Goal: Task Accomplishment & Management: Use online tool/utility

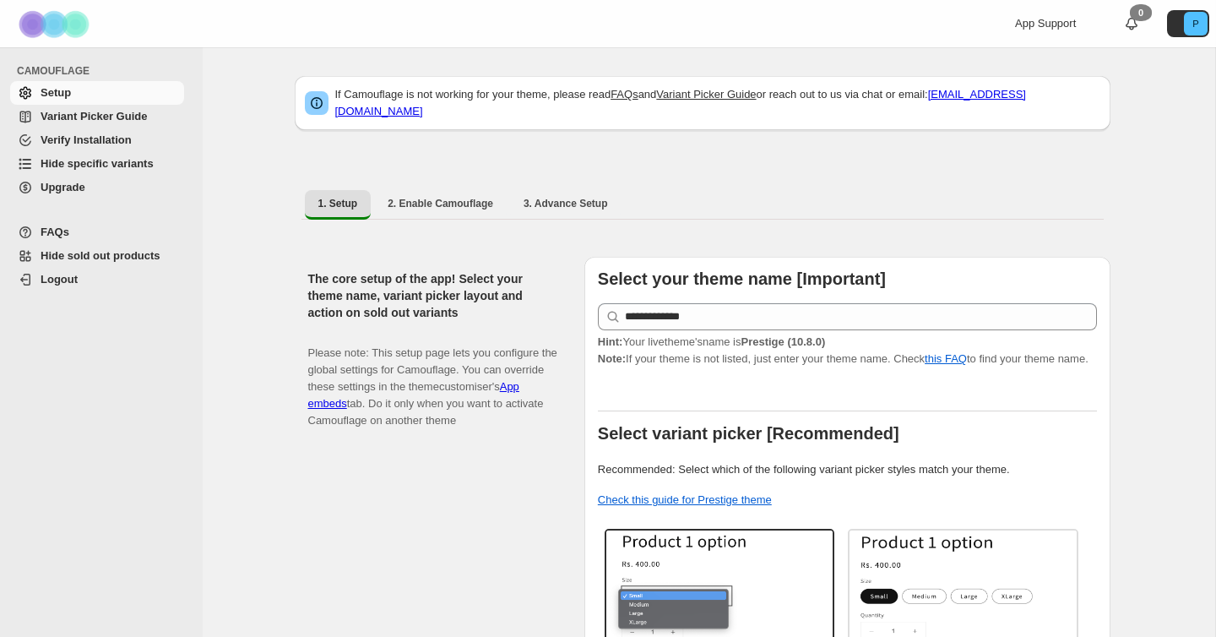
click at [94, 166] on span "Hide specific variants" at bounding box center [97, 163] width 113 height 13
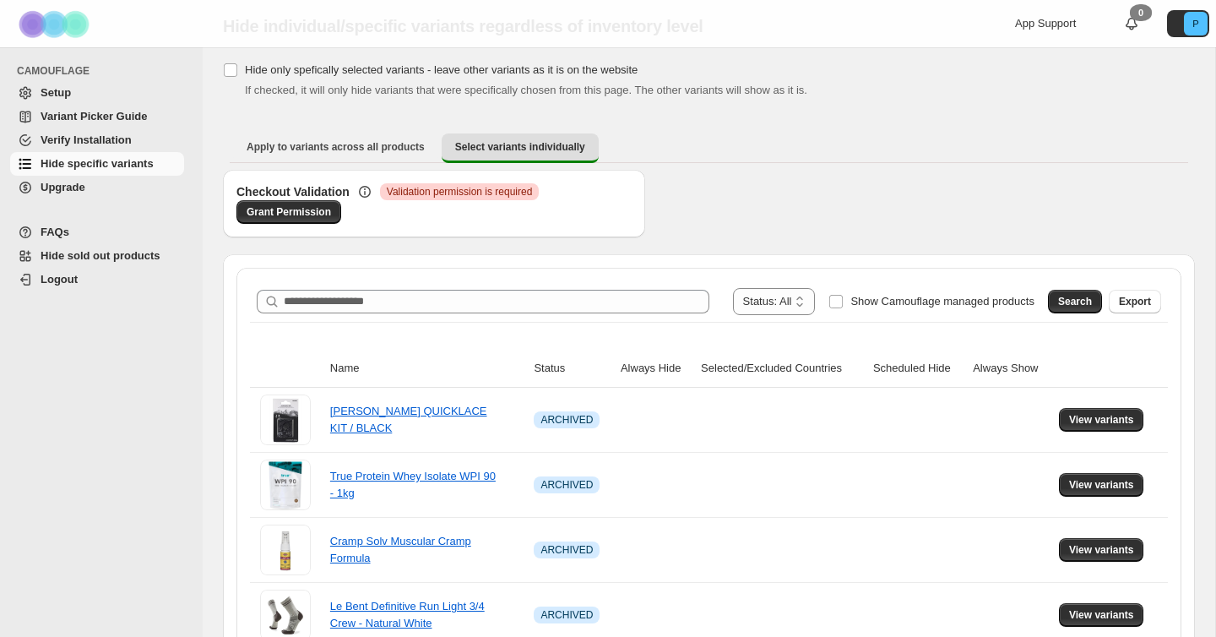
scroll to position [56, 0]
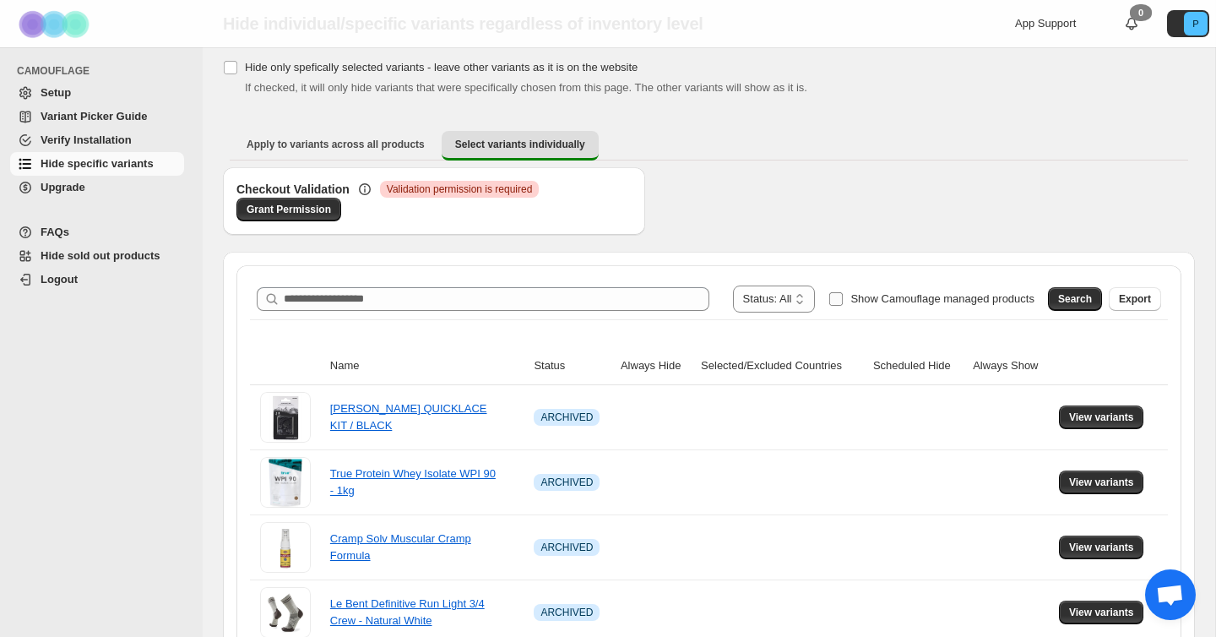
click at [836, 296] on label "Show Camouflage managed products" at bounding box center [931, 298] width 206 height 27
click at [1100, 300] on button "Search" at bounding box center [1075, 299] width 54 height 24
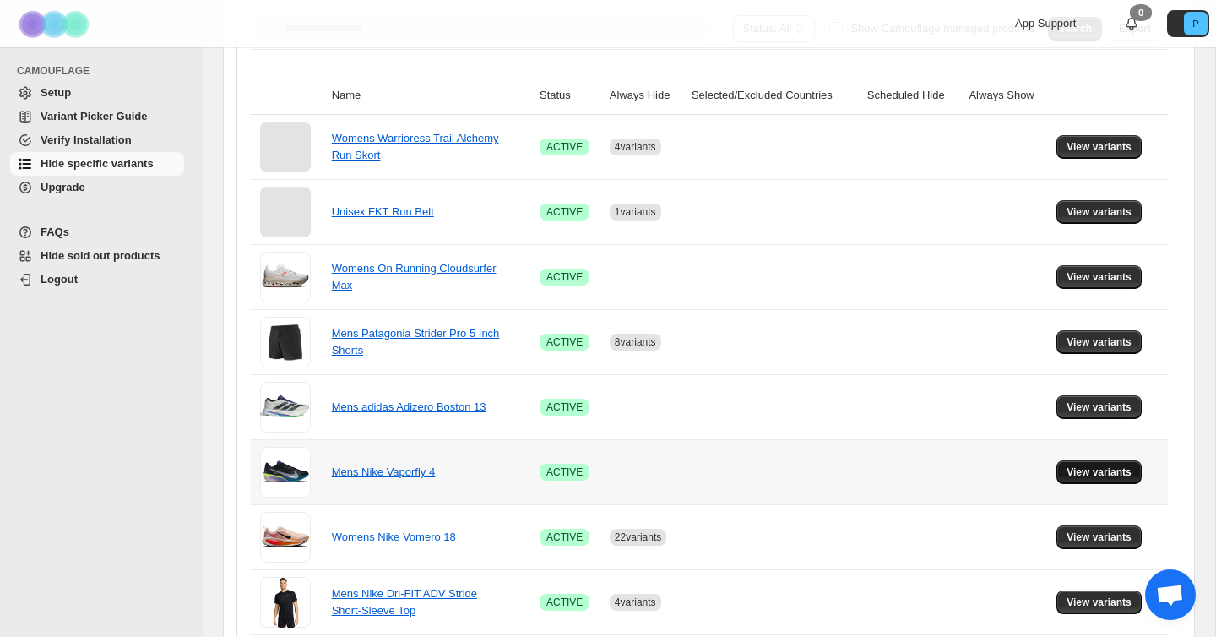
scroll to position [328, 0]
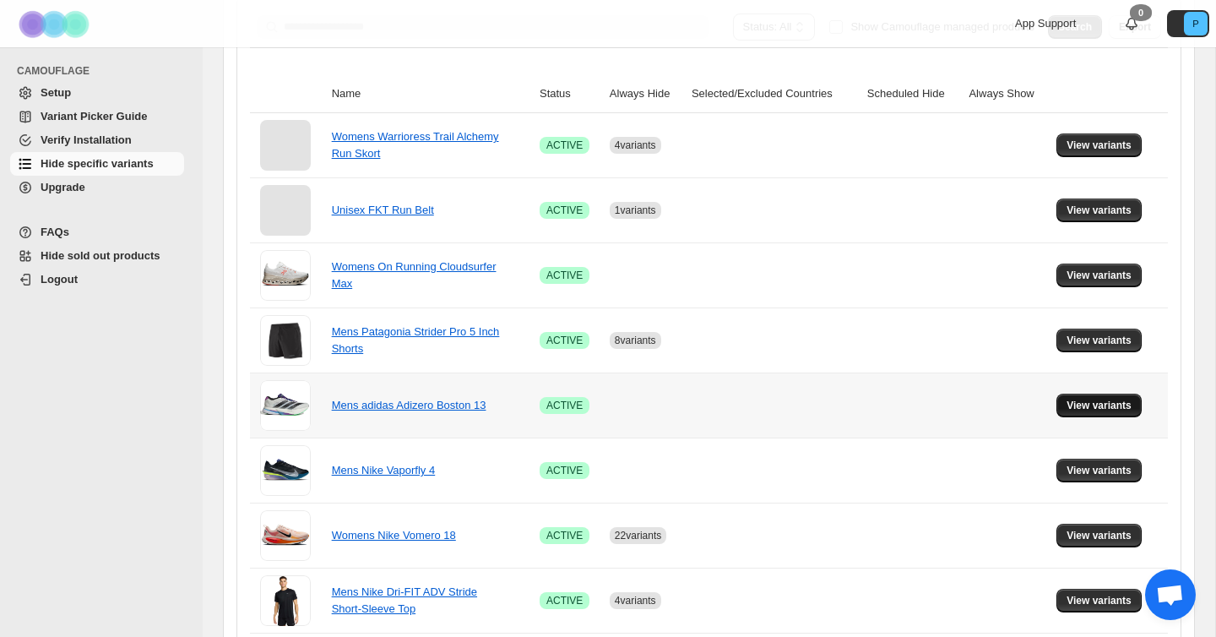
click at [1104, 410] on span "View variants" at bounding box center [1099, 406] width 65 height 14
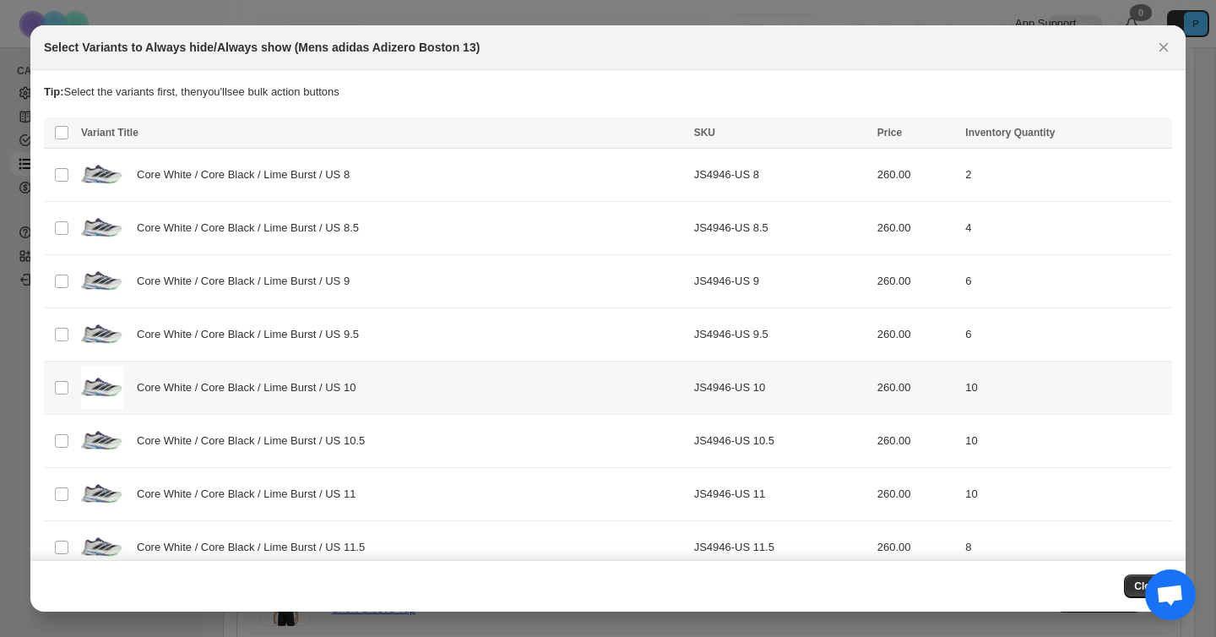
scroll to position [187, 0]
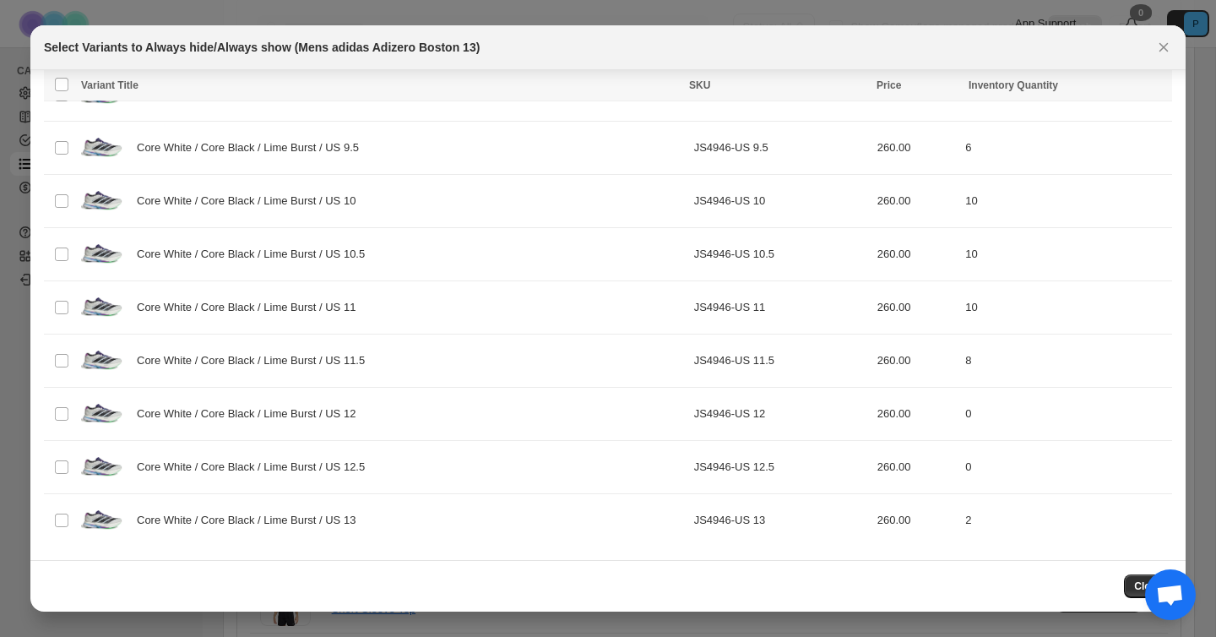
click at [1164, 42] on icon "Close" at bounding box center [1163, 47] width 17 height 17
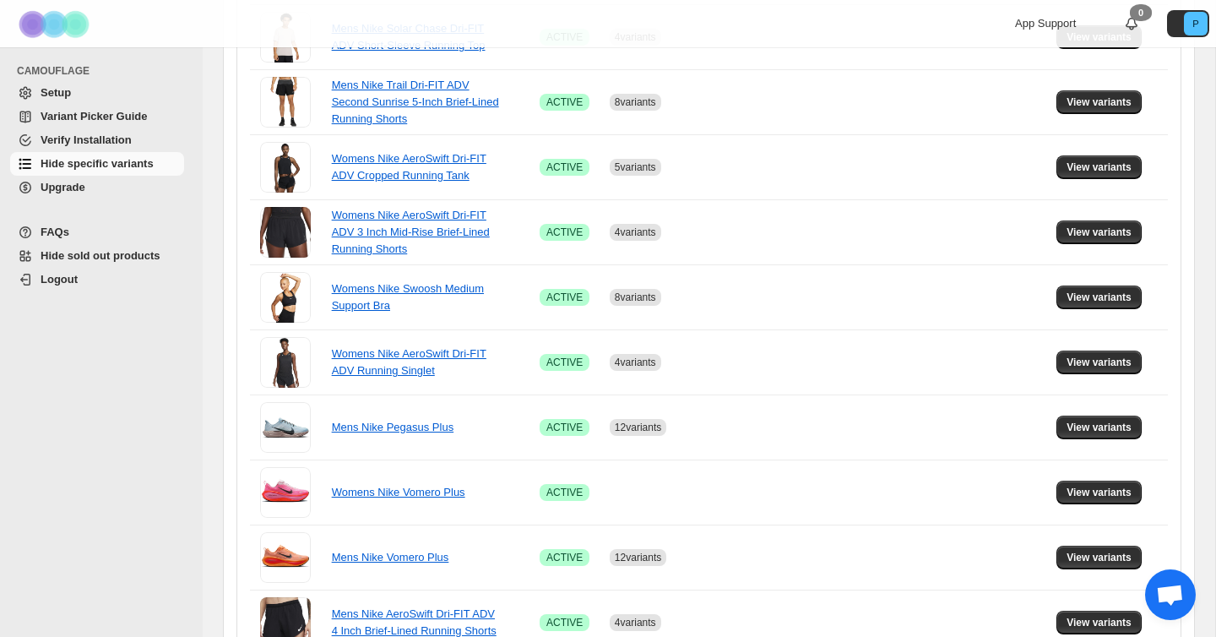
scroll to position [1116, 0]
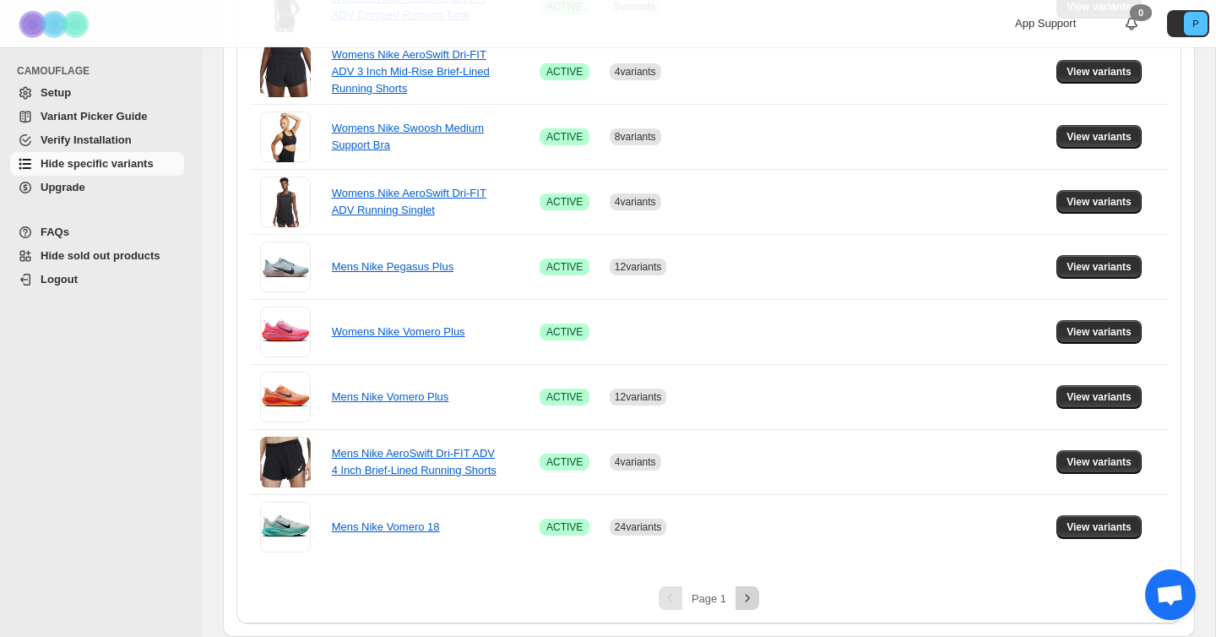
click at [743, 595] on icon "Next" at bounding box center [747, 597] width 17 height 17
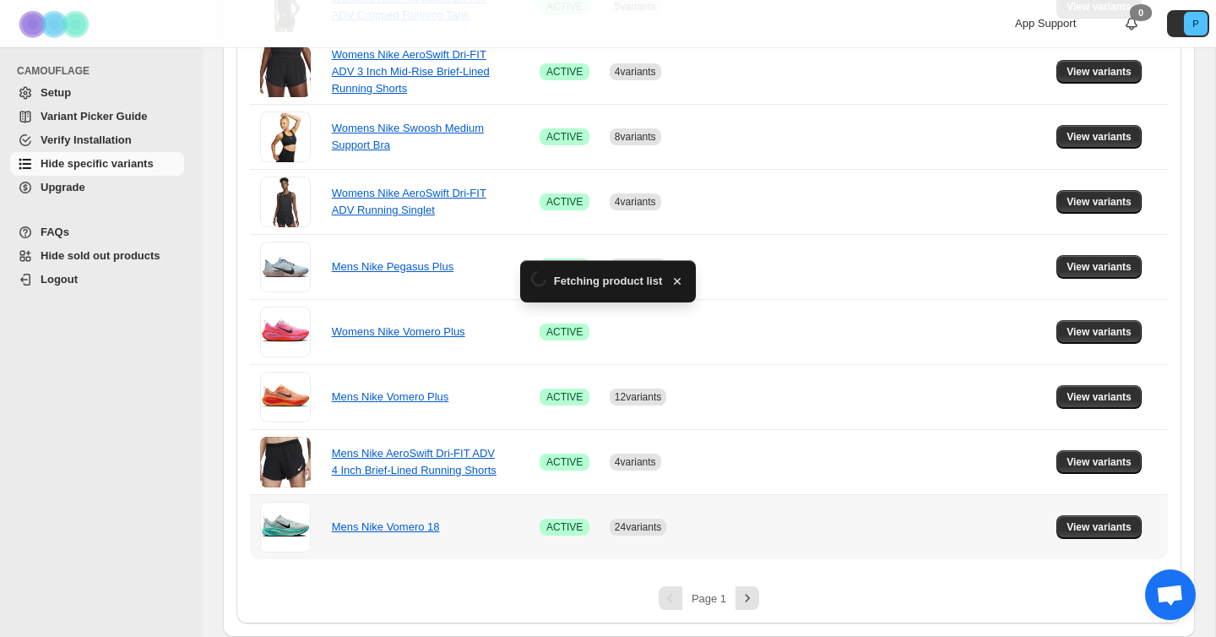
scroll to position [271, 0]
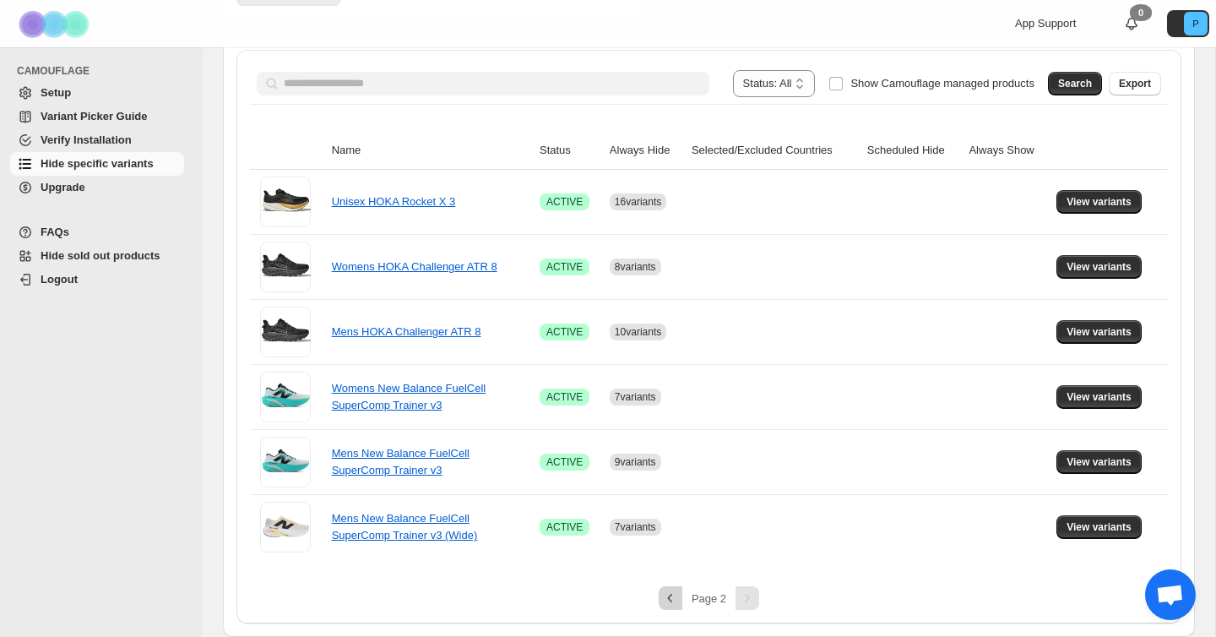
click at [676, 595] on icon "Previous" at bounding box center [670, 597] width 17 height 17
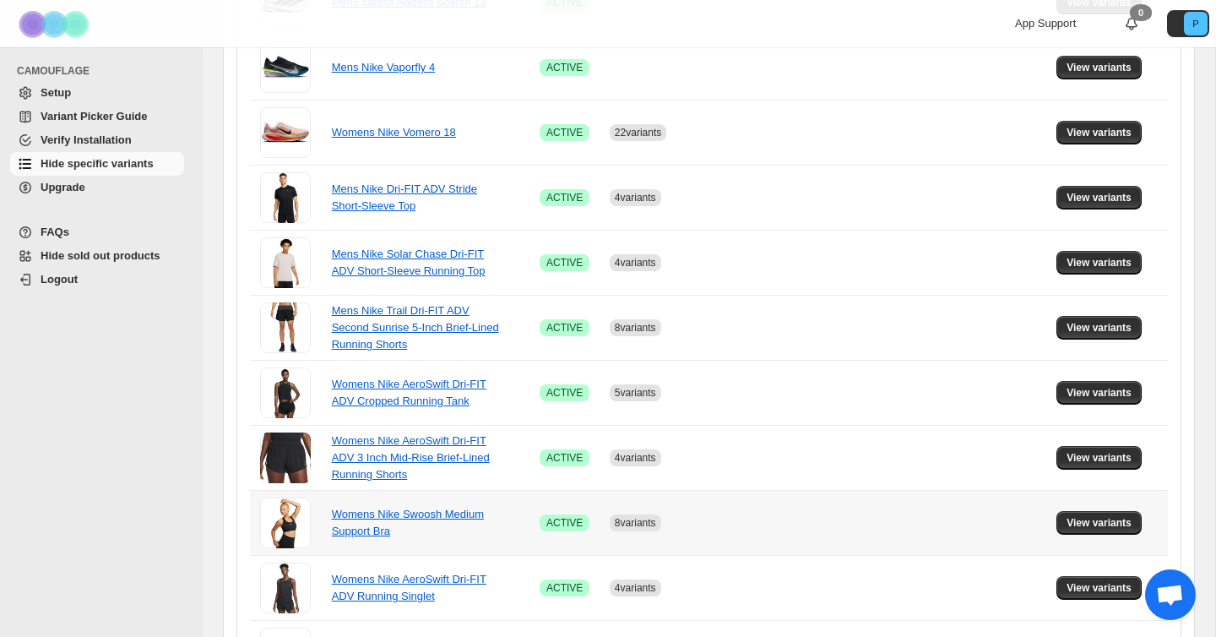
scroll to position [1116, 0]
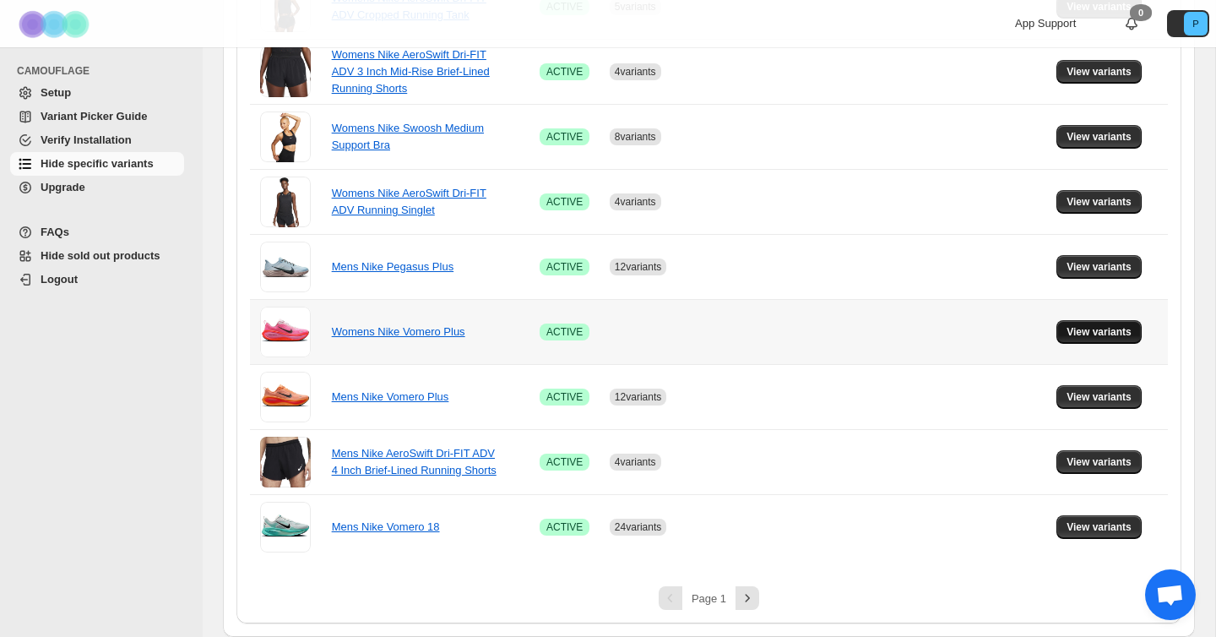
click at [1098, 336] on span "View variants" at bounding box center [1099, 332] width 65 height 14
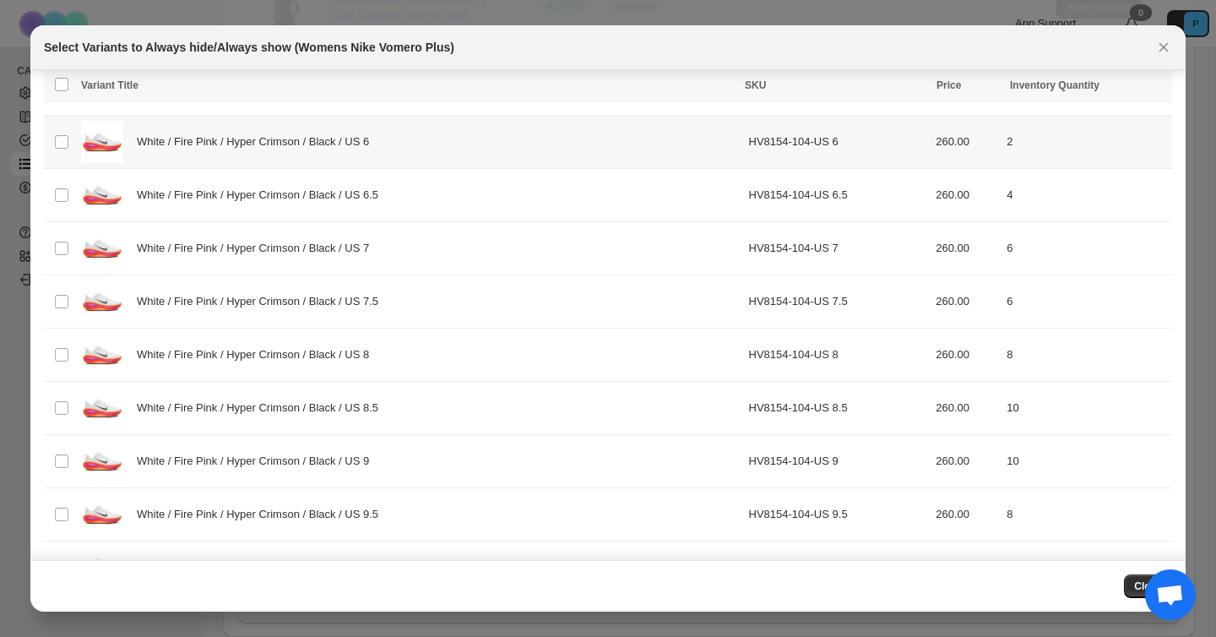
scroll to position [3645, 0]
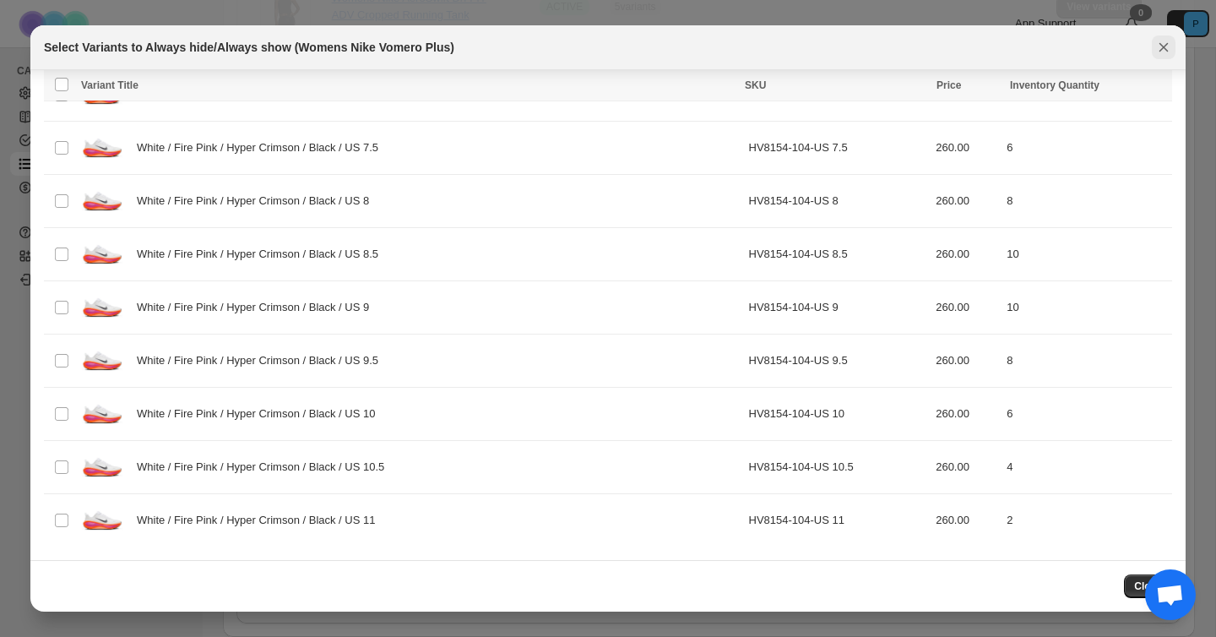
click at [1160, 44] on icon "Close" at bounding box center [1163, 47] width 9 height 9
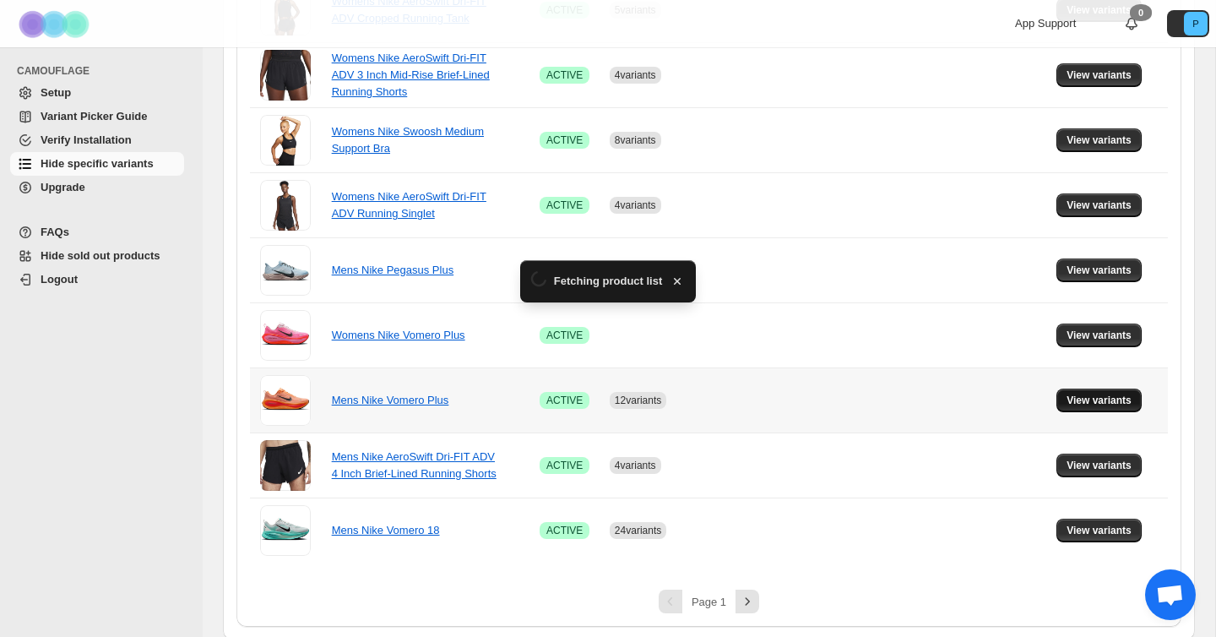
scroll to position [1116, 0]
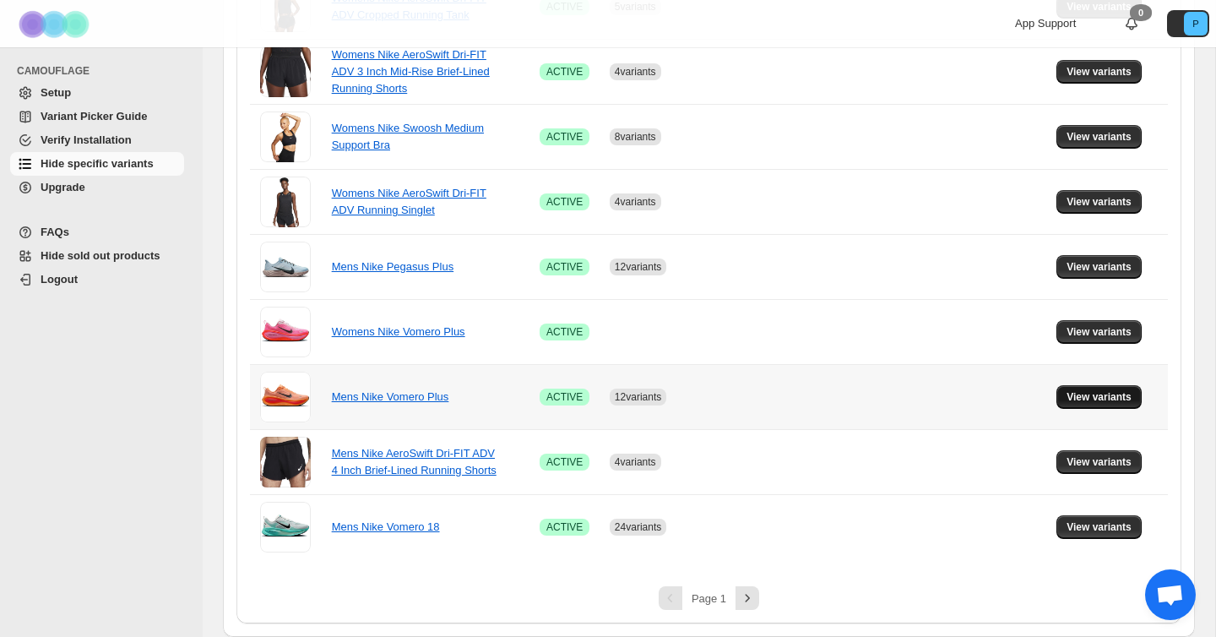
click at [1126, 391] on span "View variants" at bounding box center [1099, 397] width 65 height 14
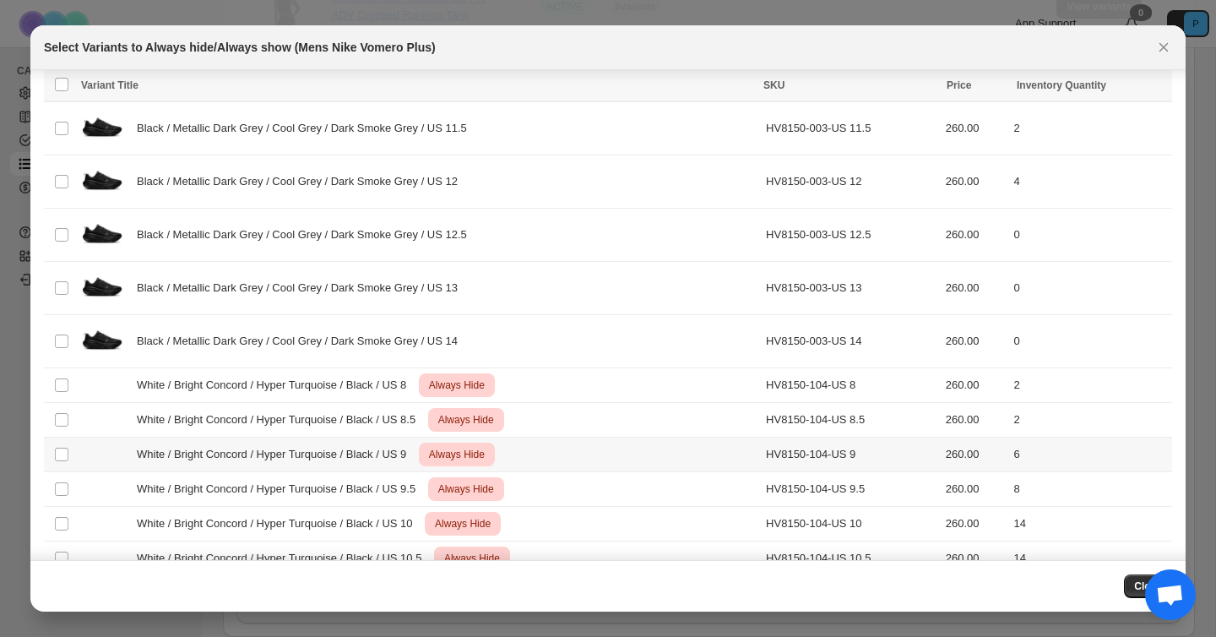
scroll to position [3078, 0]
click at [1153, 46] on button "Close" at bounding box center [1164, 47] width 24 height 24
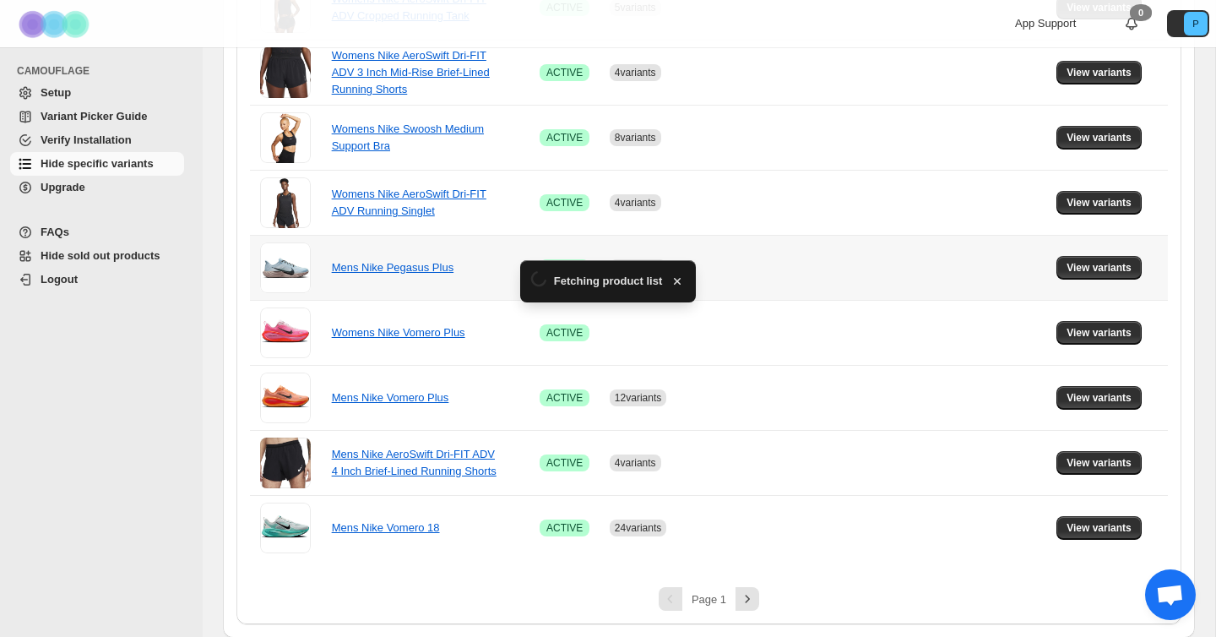
scroll to position [1116, 0]
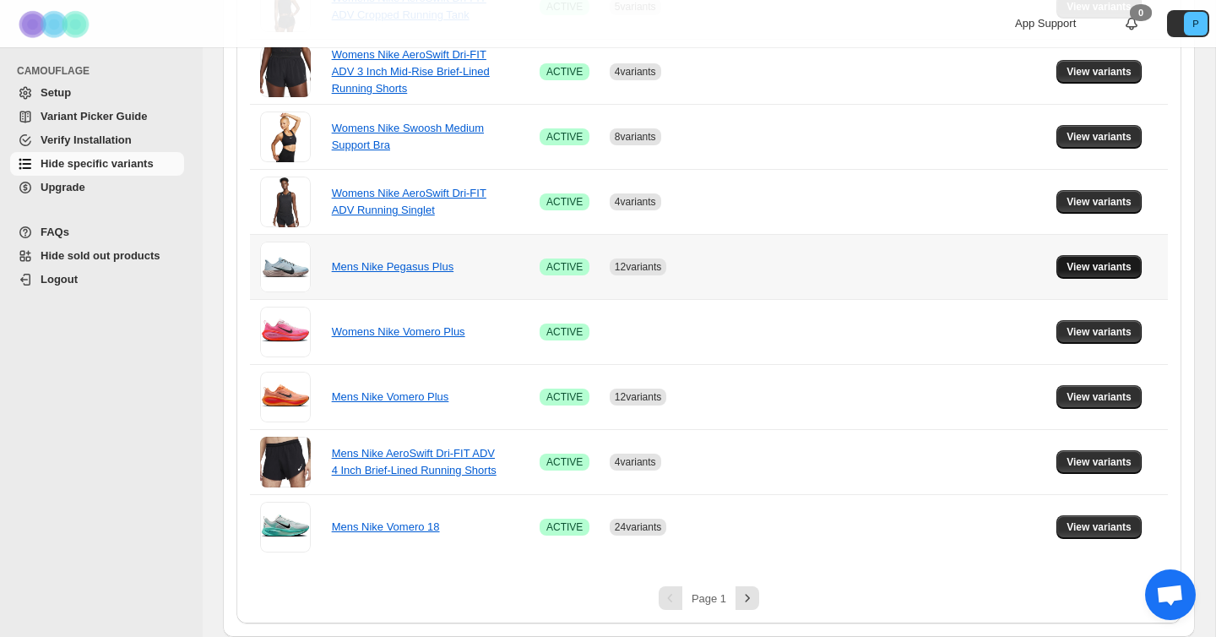
click at [1115, 274] on button "View variants" at bounding box center [1098, 267] width 85 height 24
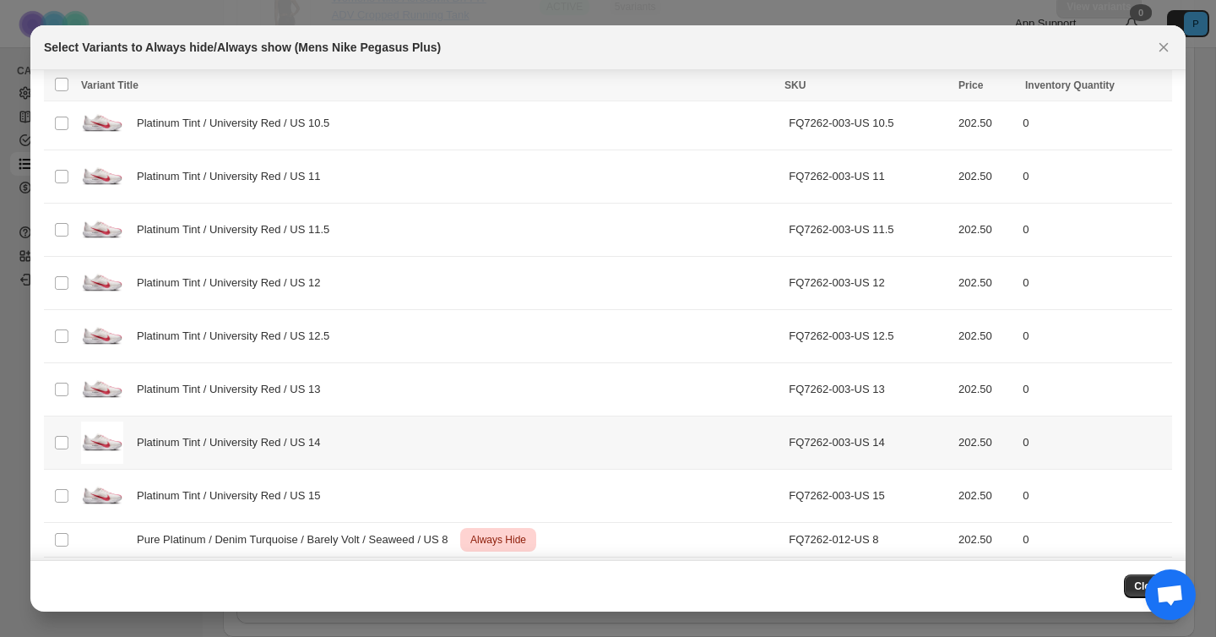
scroll to position [6082, 0]
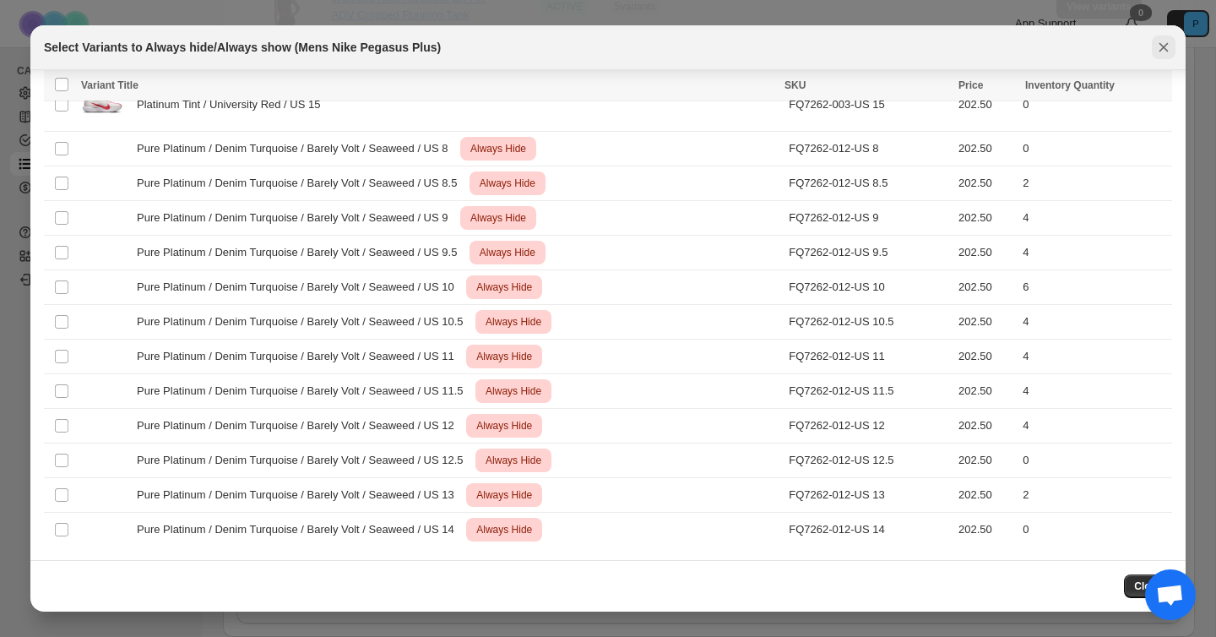
click at [1156, 45] on icon "Close" at bounding box center [1163, 47] width 17 height 17
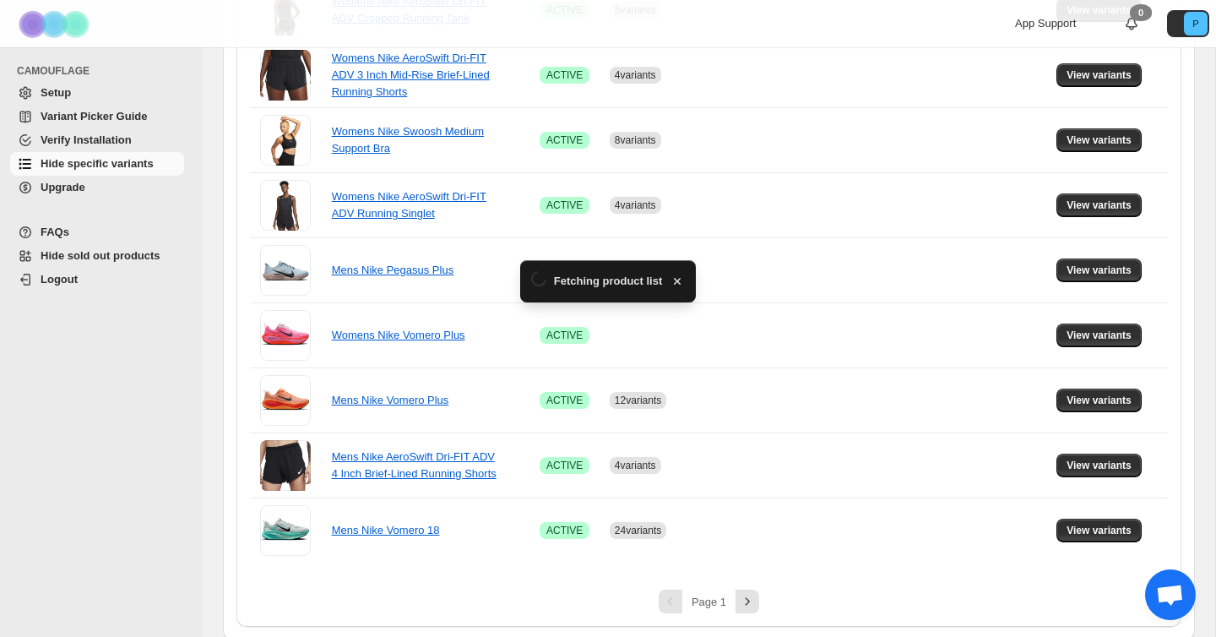
scroll to position [1116, 0]
